Goal: Task Accomplishment & Management: Manage account settings

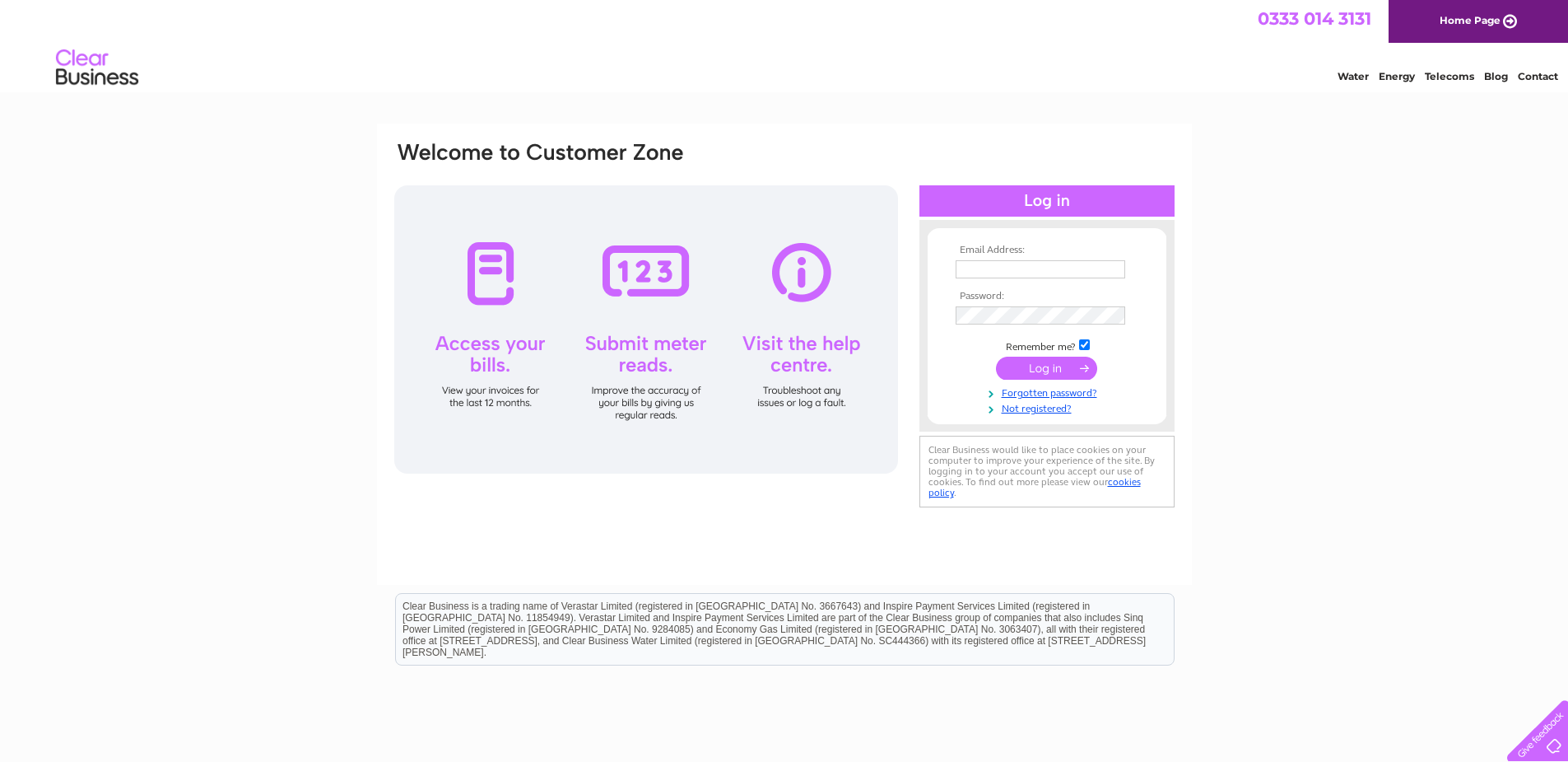
type input "[EMAIL_ADDRESS][DOMAIN_NAME]"
click at [1036, 369] on input "submit" at bounding box center [1047, 367] width 102 height 23
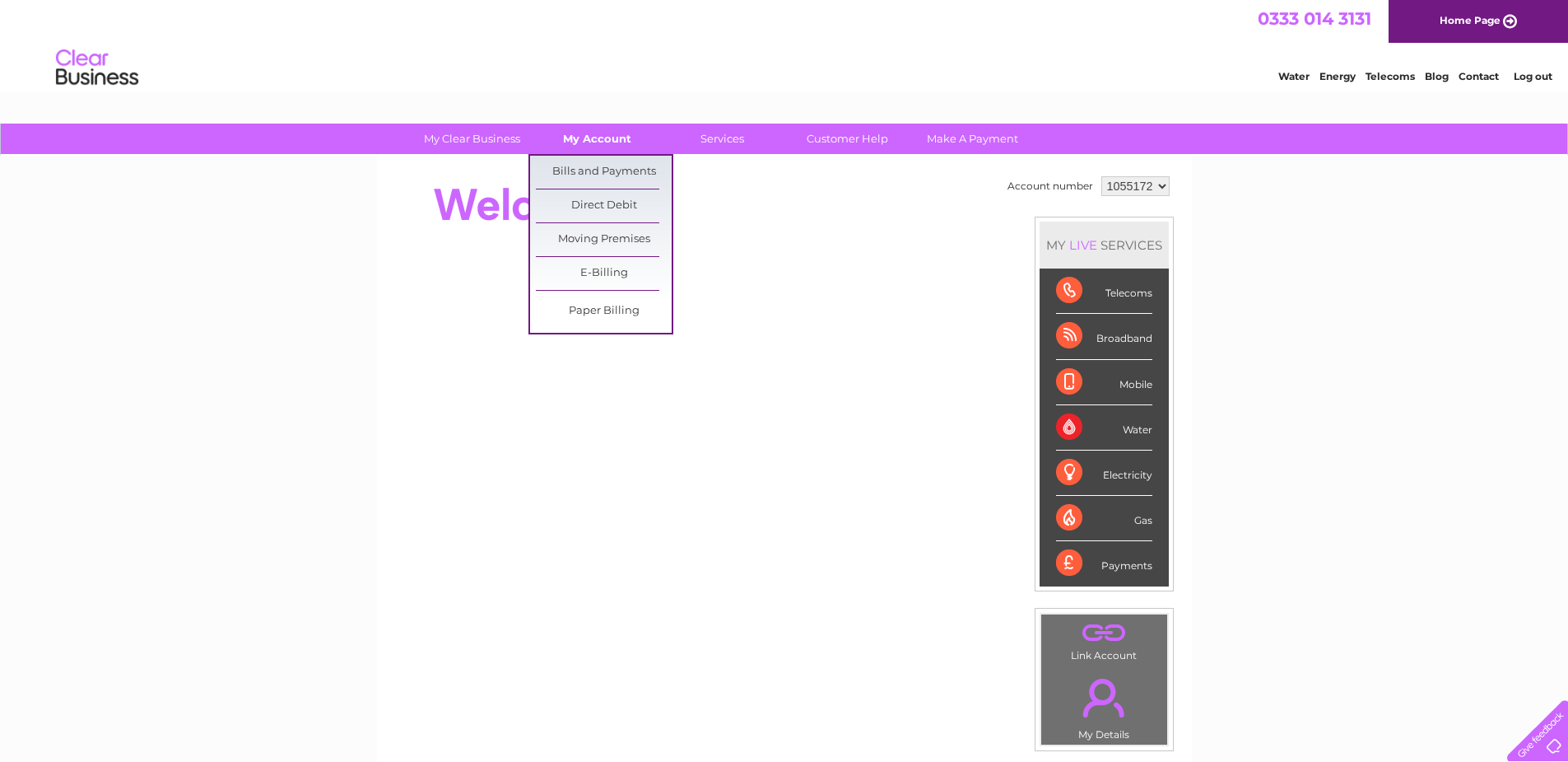
click at [597, 142] on link "My Account" at bounding box center [597, 139] width 136 height 31
click at [597, 172] on link "Bills and Payments" at bounding box center [603, 172] width 136 height 33
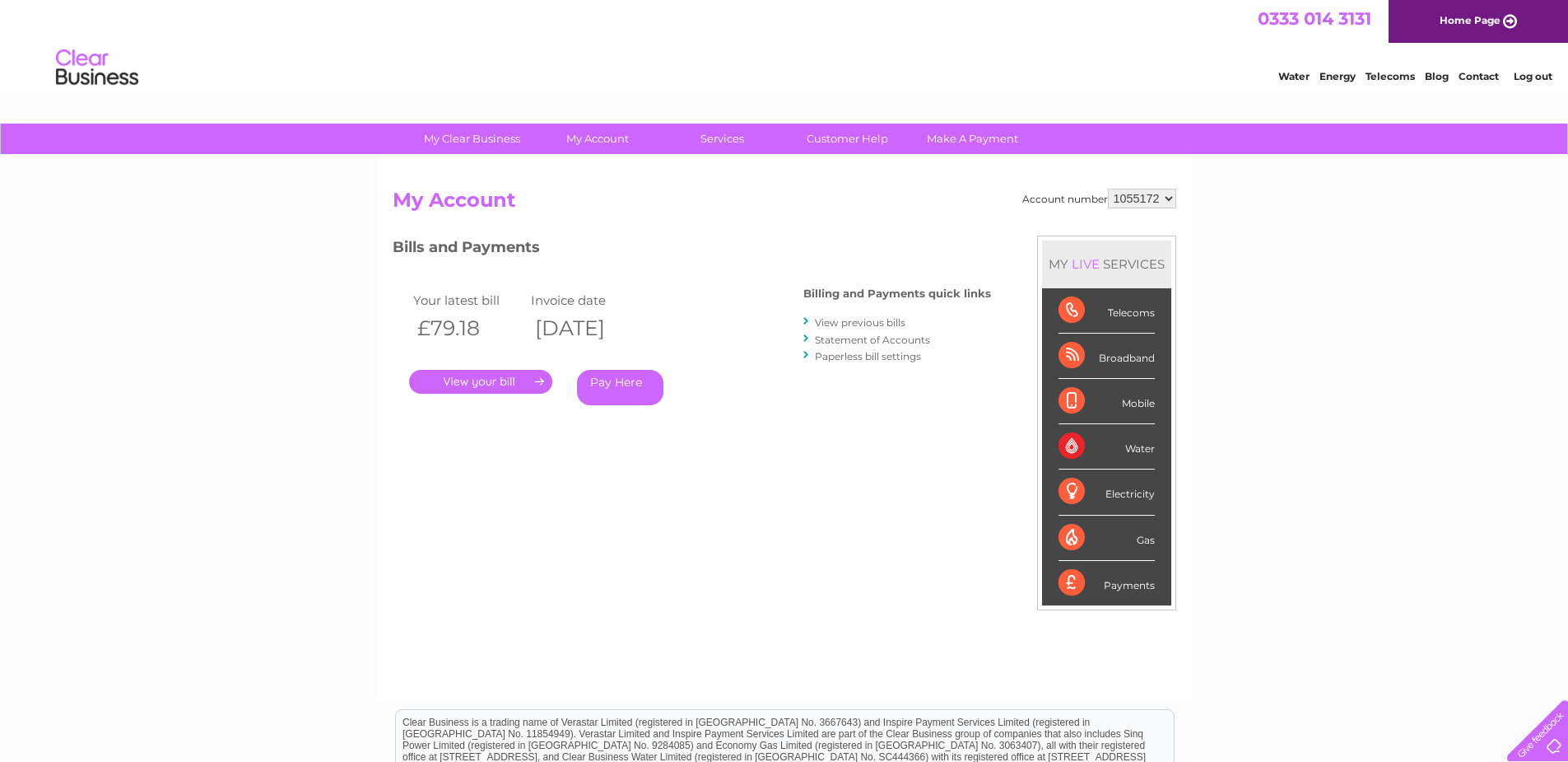
click at [871, 322] on link "View previous bills" at bounding box center [859, 322] width 91 height 12
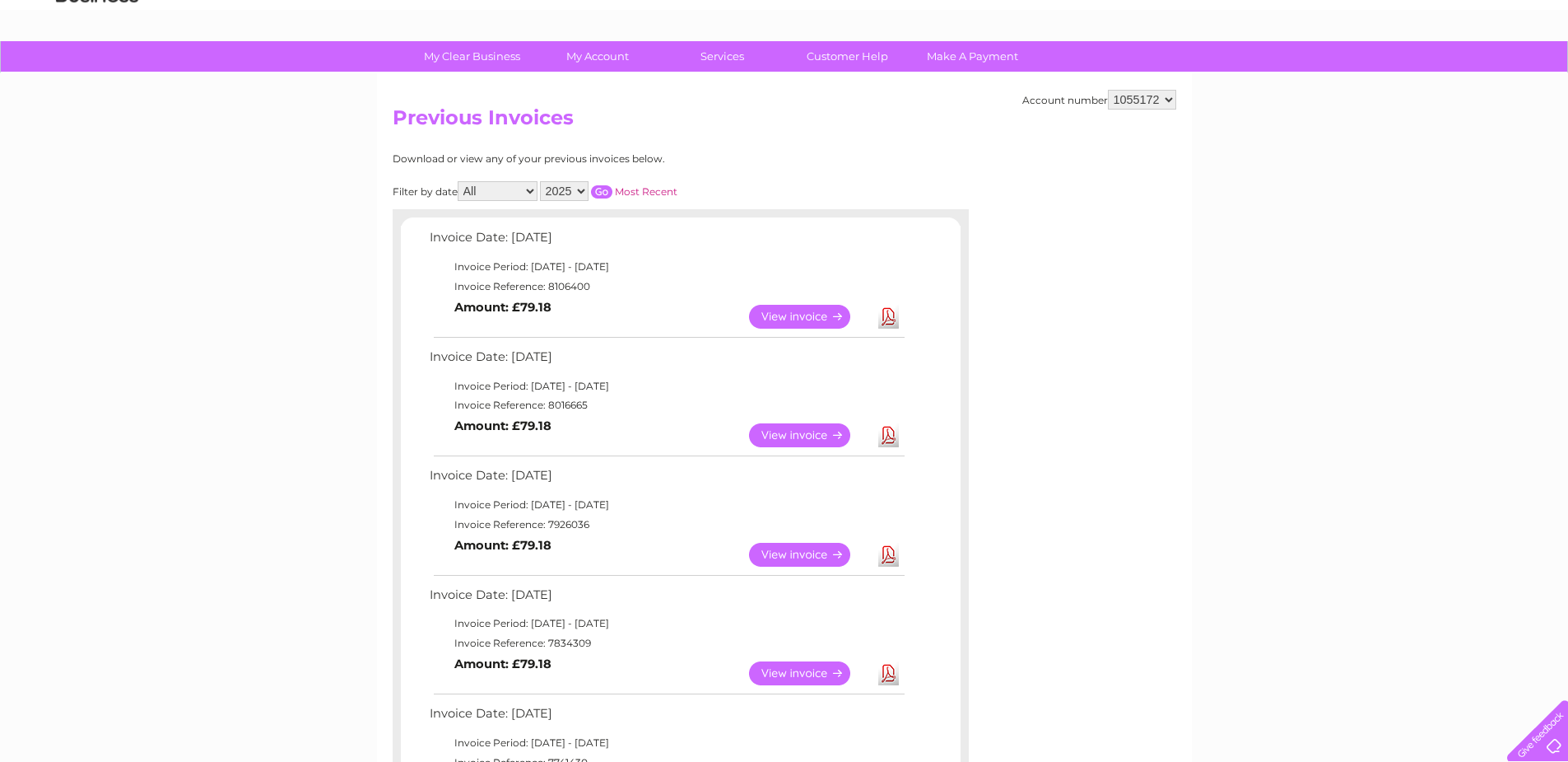
scroll to position [165, 0]
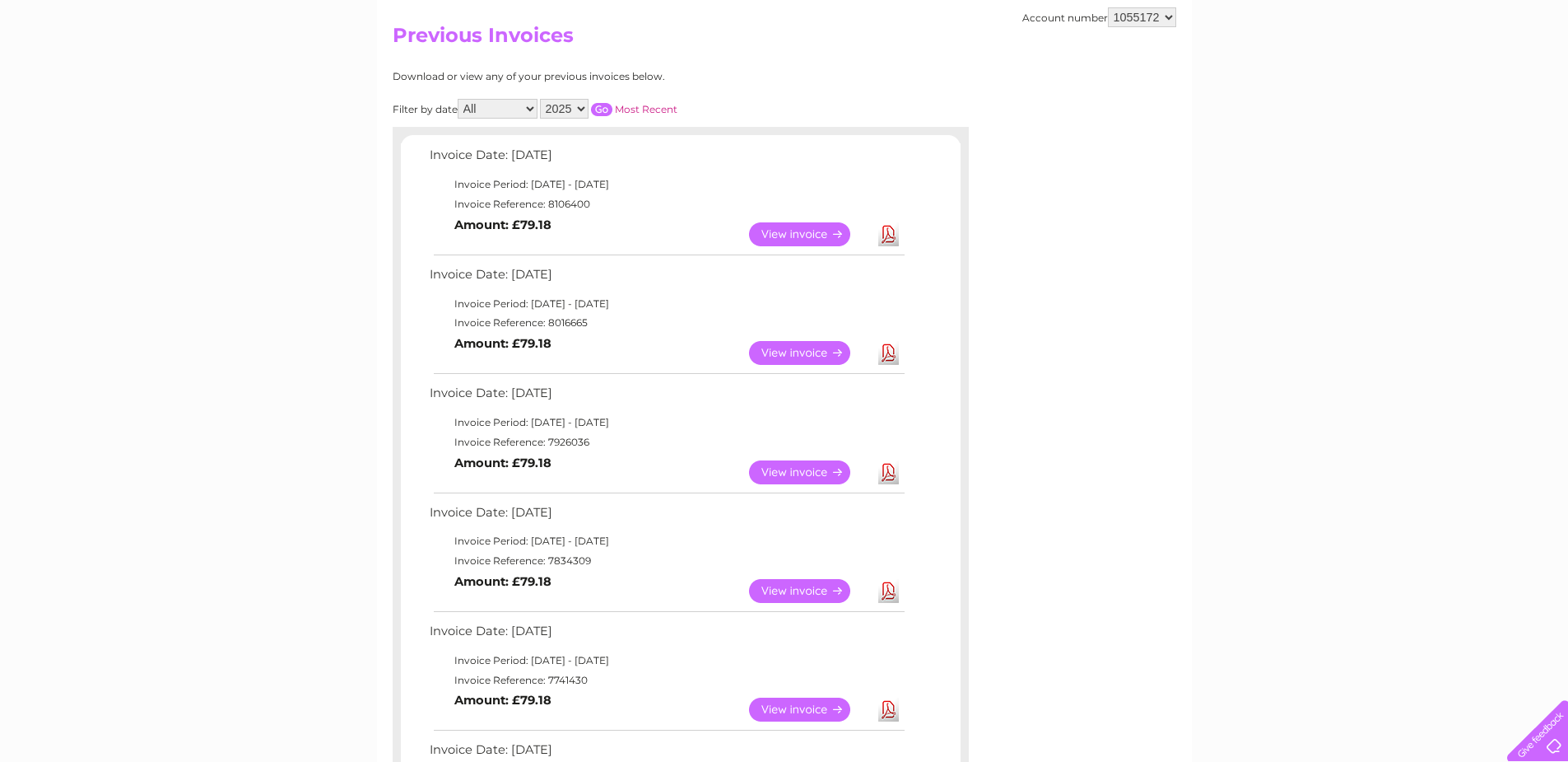
click at [815, 465] on link "View" at bounding box center [808, 472] width 121 height 24
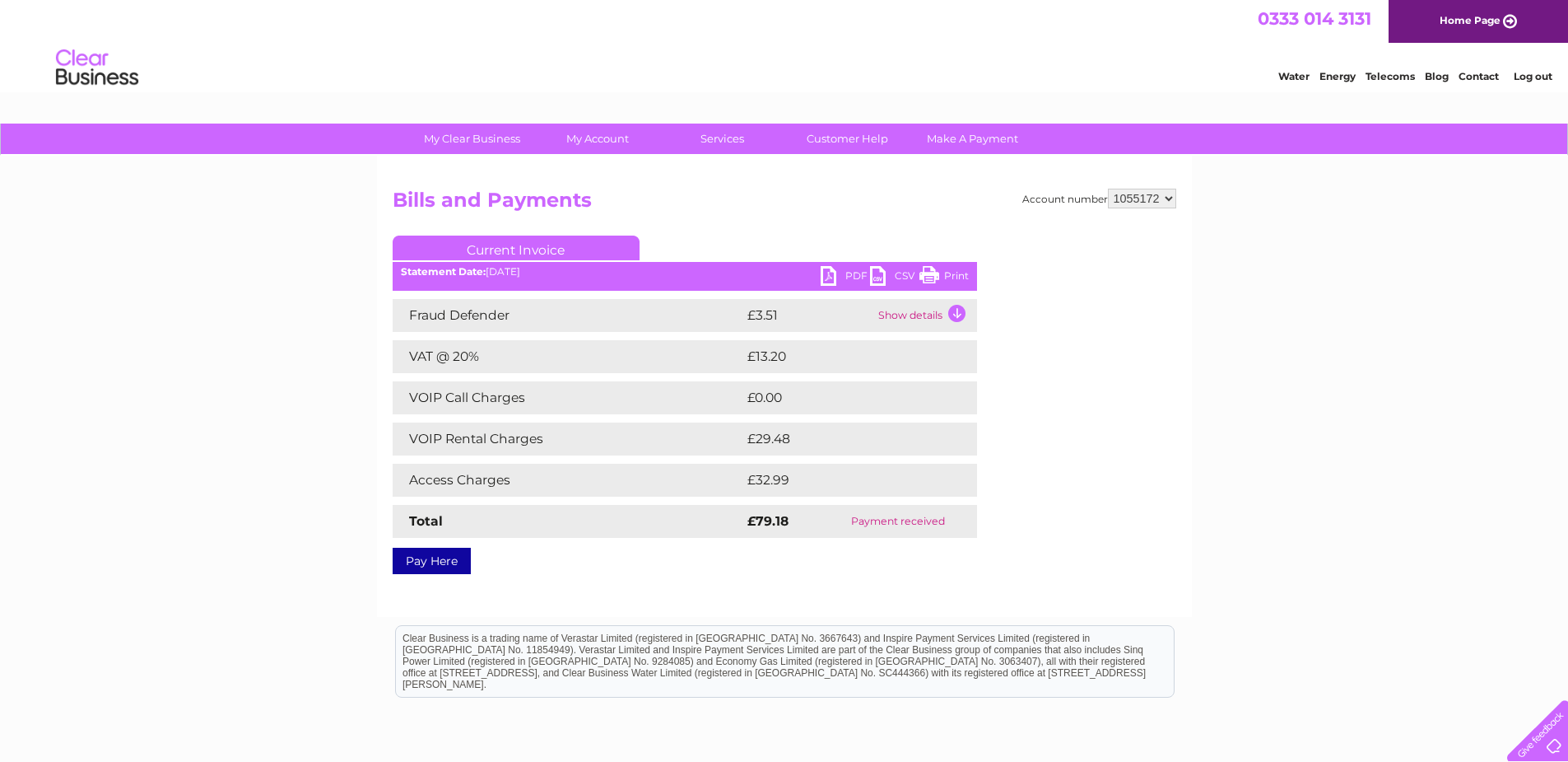
click at [833, 279] on link "PDF" at bounding box center [845, 278] width 50 height 24
